Goal: Task Accomplishment & Management: Manage account settings

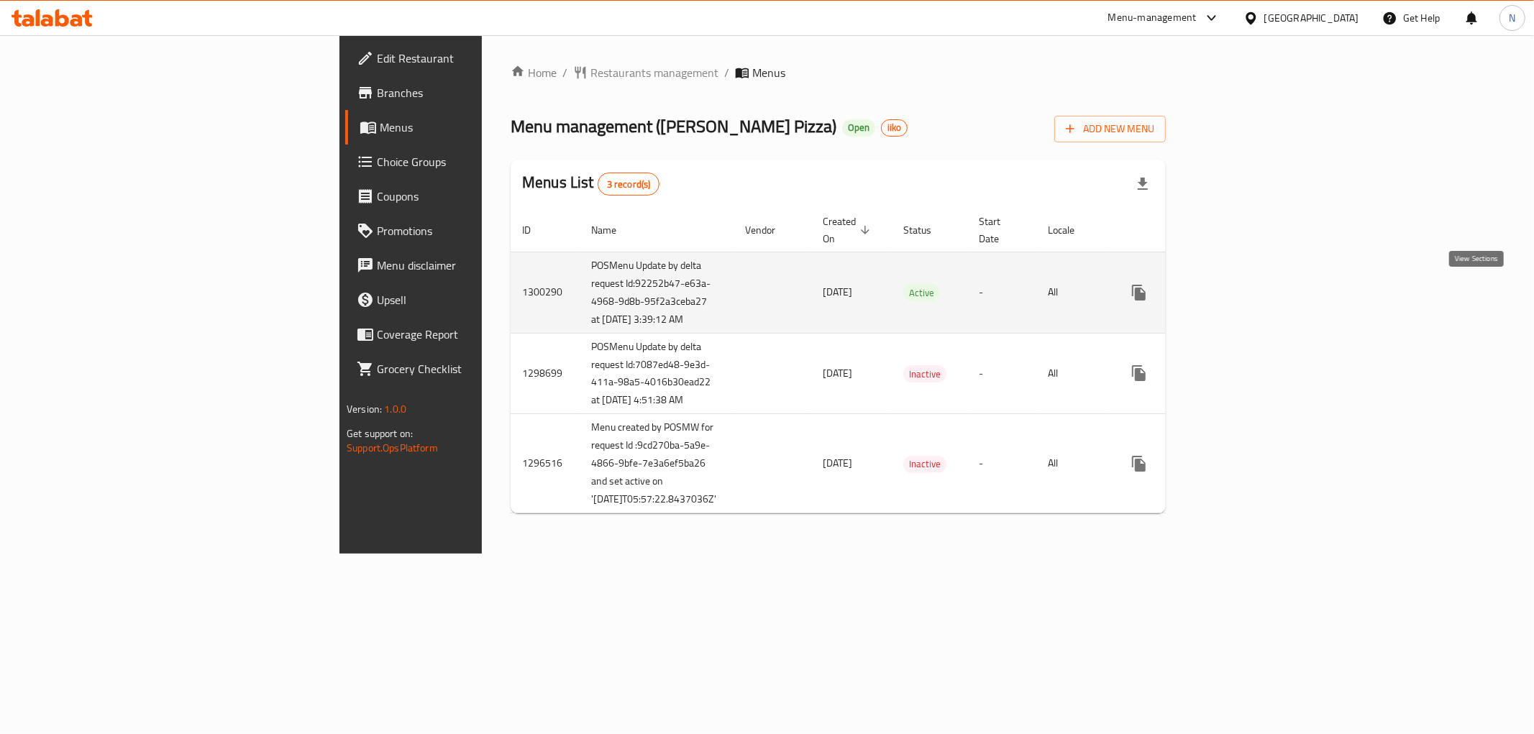
click at [1251, 299] on icon "enhanced table" at bounding box center [1242, 292] width 17 height 17
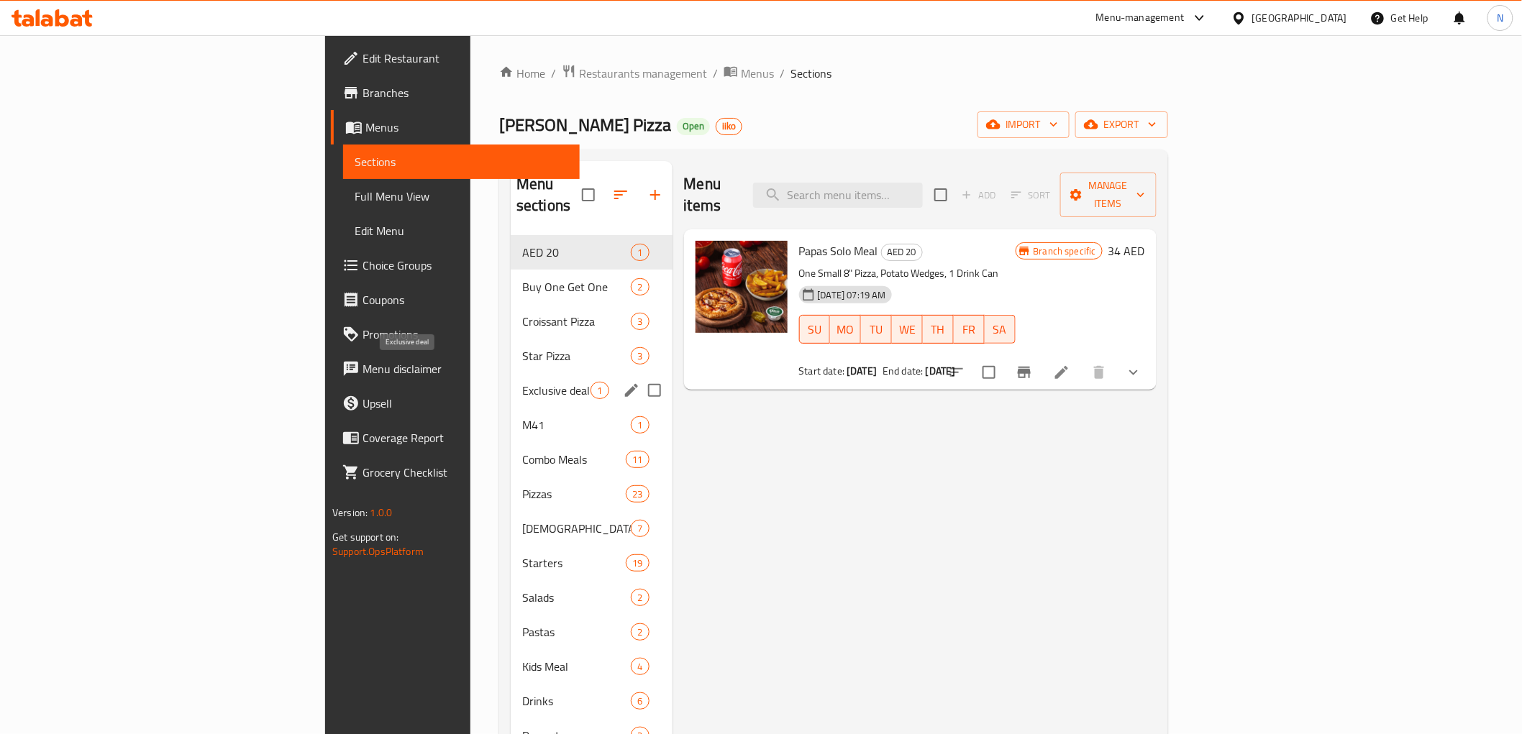
click at [522, 382] on span "Exclusive deal" at bounding box center [556, 390] width 68 height 17
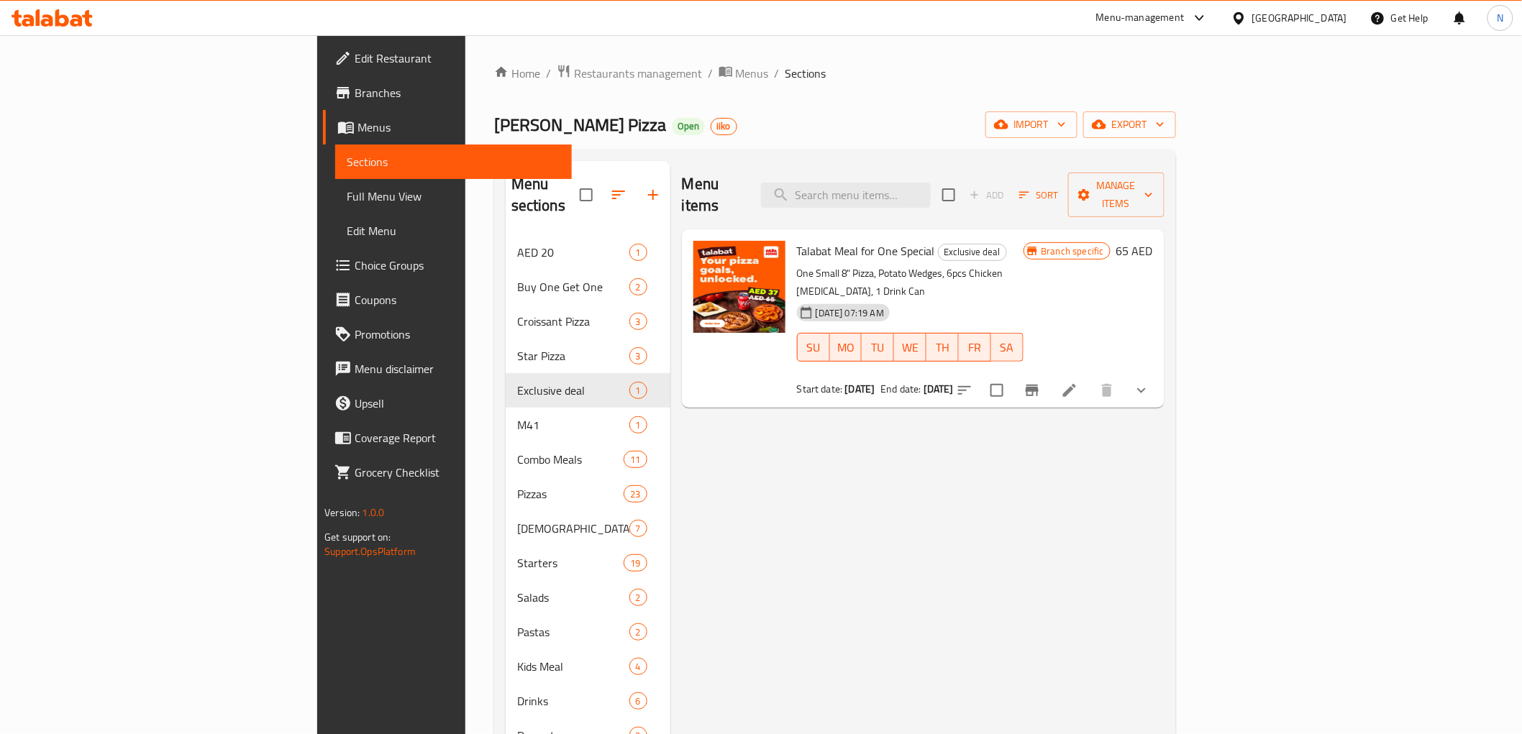
click at [1076, 384] on icon at bounding box center [1069, 390] width 13 height 13
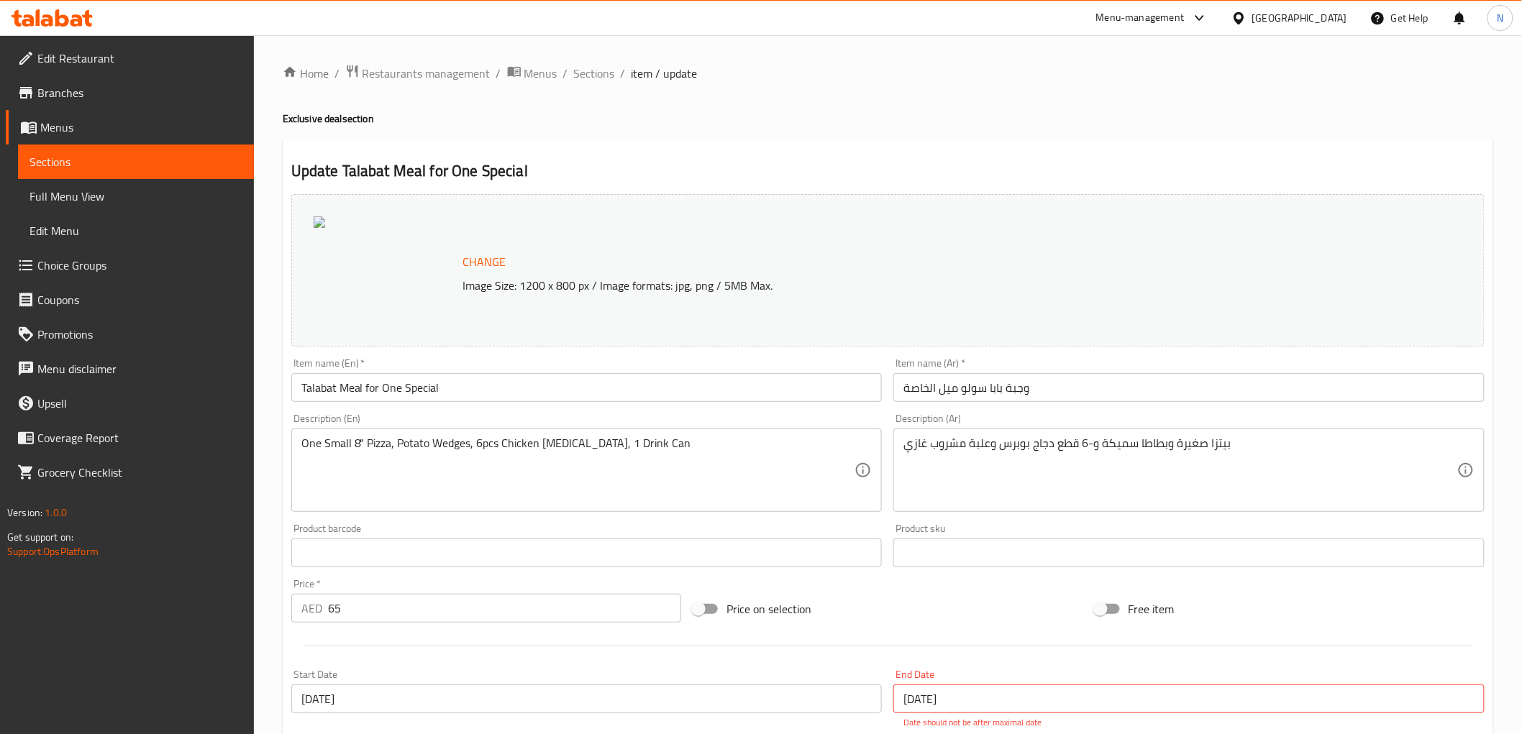
drag, startPoint x: 1181, startPoint y: 119, endPoint x: 1191, endPoint y: 118, distance: 9.4
click at [1181, 119] on h4 "Exclusive deal section" at bounding box center [888, 118] width 1210 height 14
click at [944, 68] on ol "Home / Restaurants management / Menus / Sections / item / update" at bounding box center [888, 73] width 1210 height 19
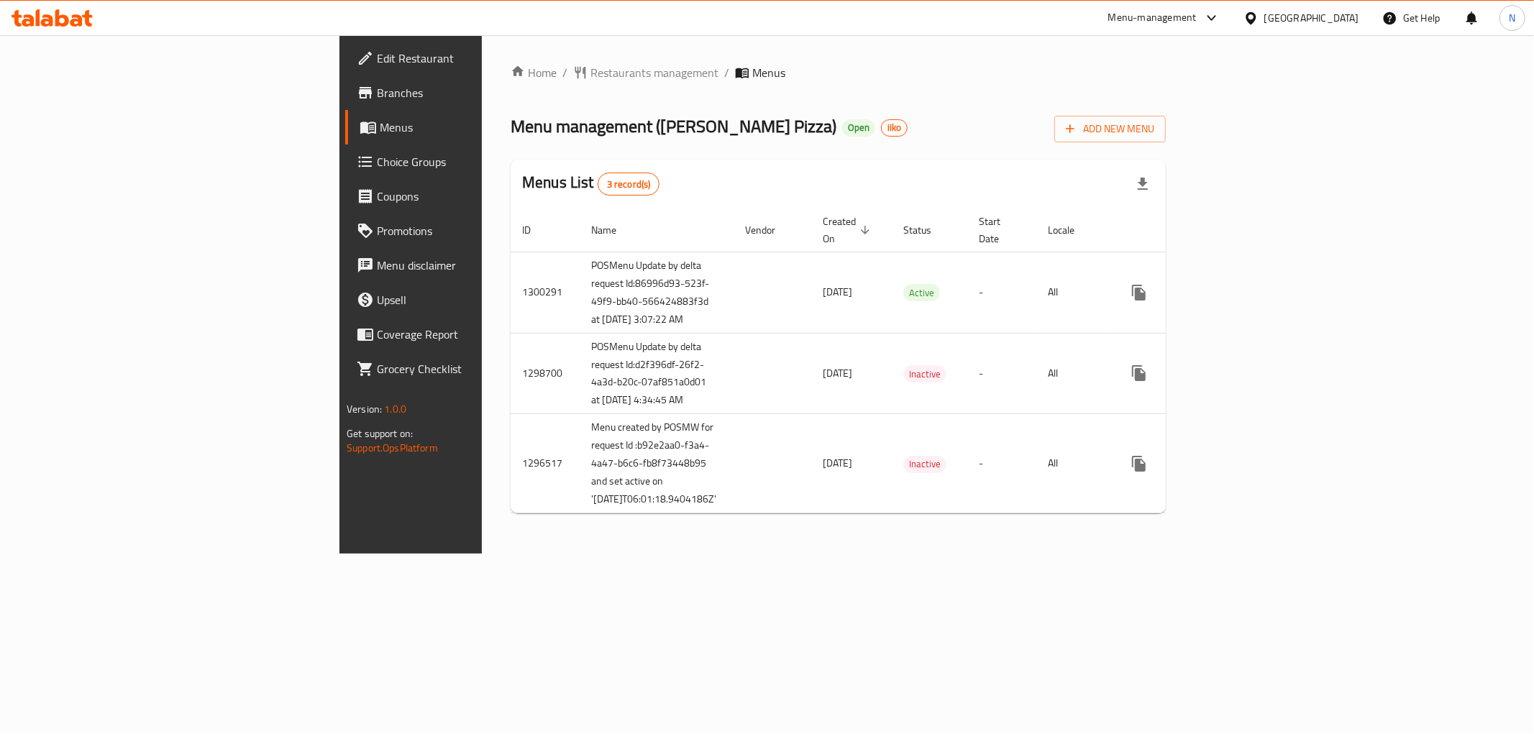
click at [345, 76] on link "Branches" at bounding box center [470, 93] width 250 height 35
